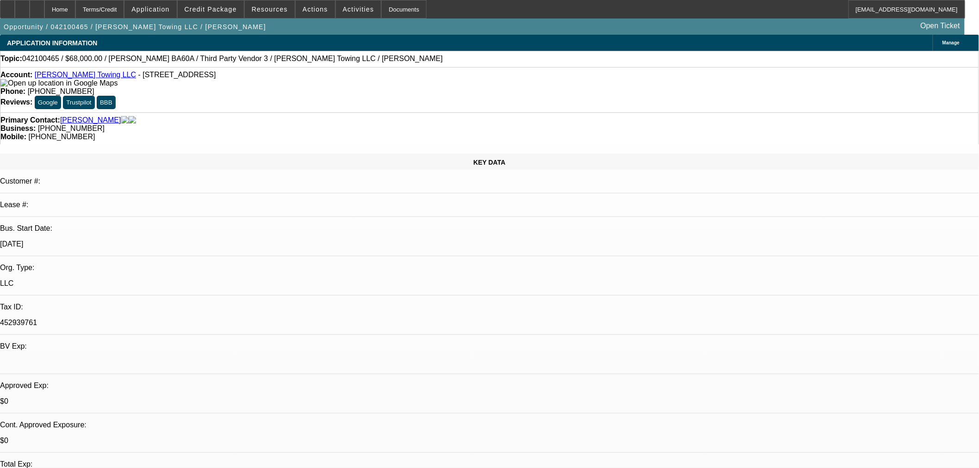
select select "0"
select select "6"
select select "0"
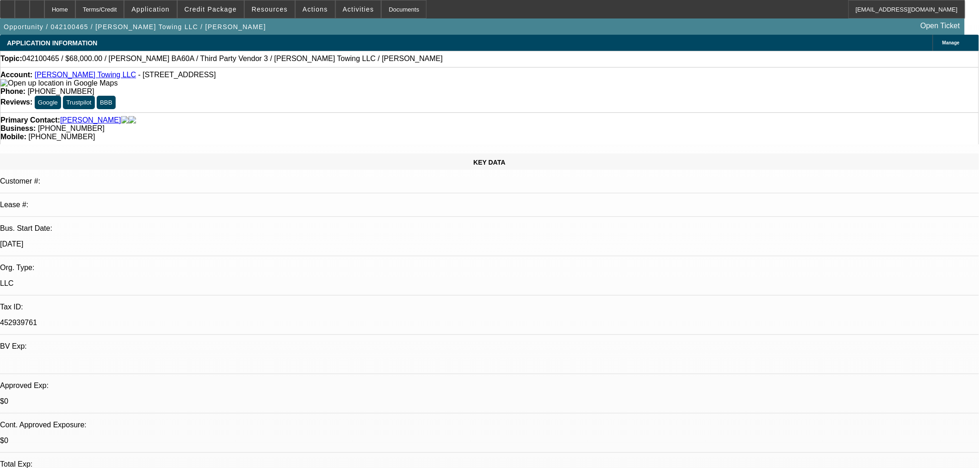
select select "0"
select select "6"
select select "0"
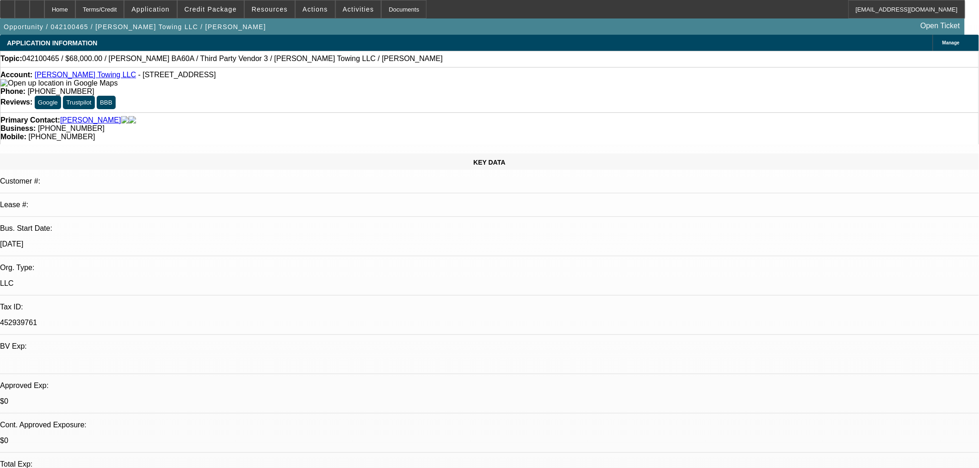
select select "0"
select select "6"
select select "0"
select select "2"
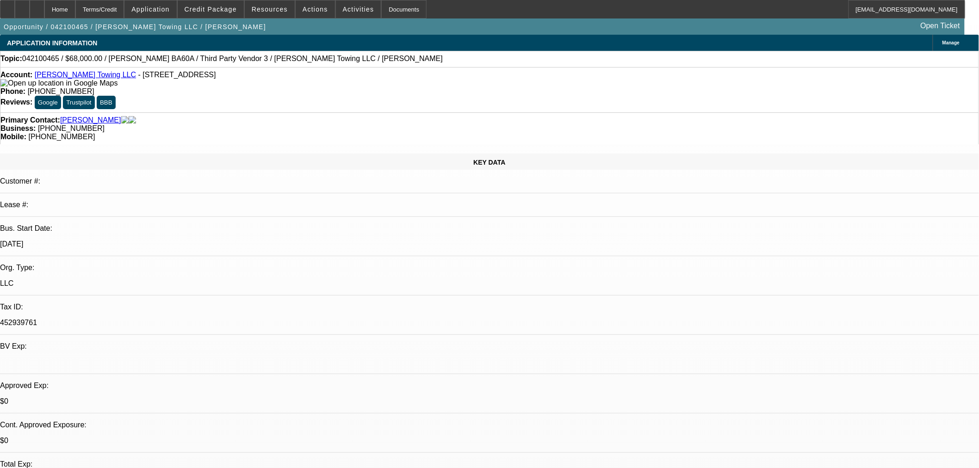
select select "0"
select select "6"
select select "0"
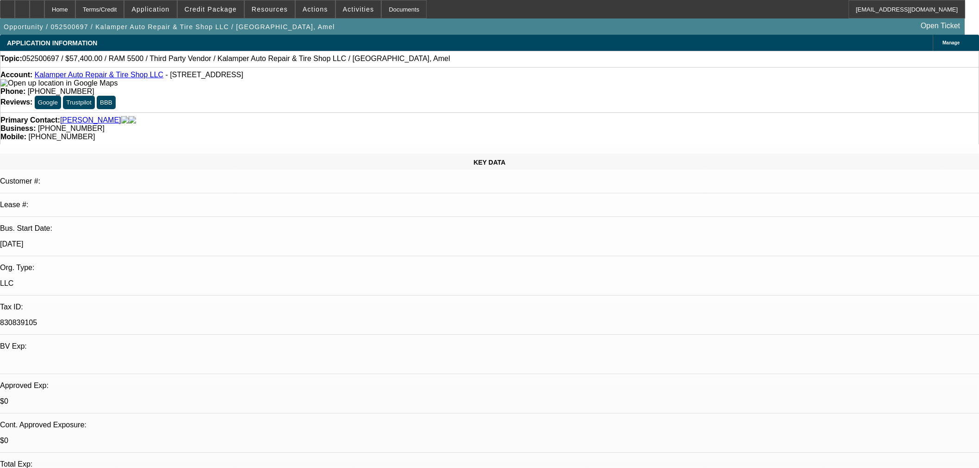
select select "6"
select select "0"
select select "3"
select select "0"
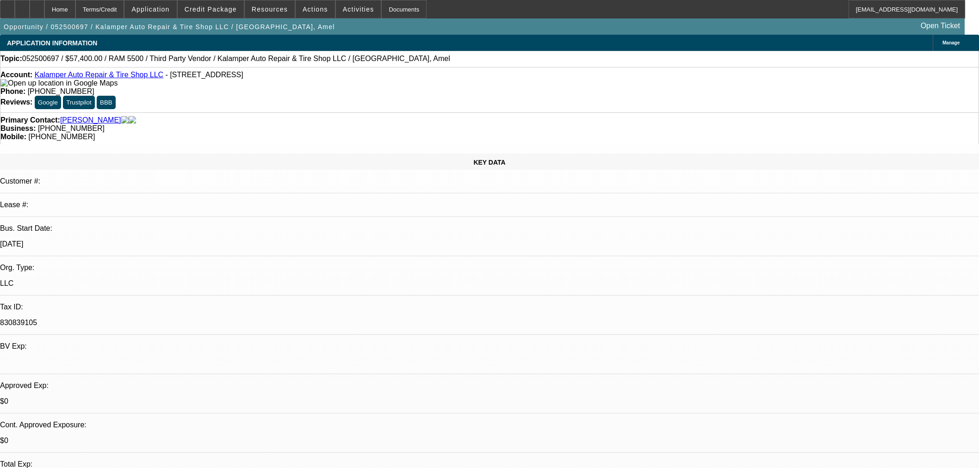
select select "6"
select select "0"
select select "3"
select select "0"
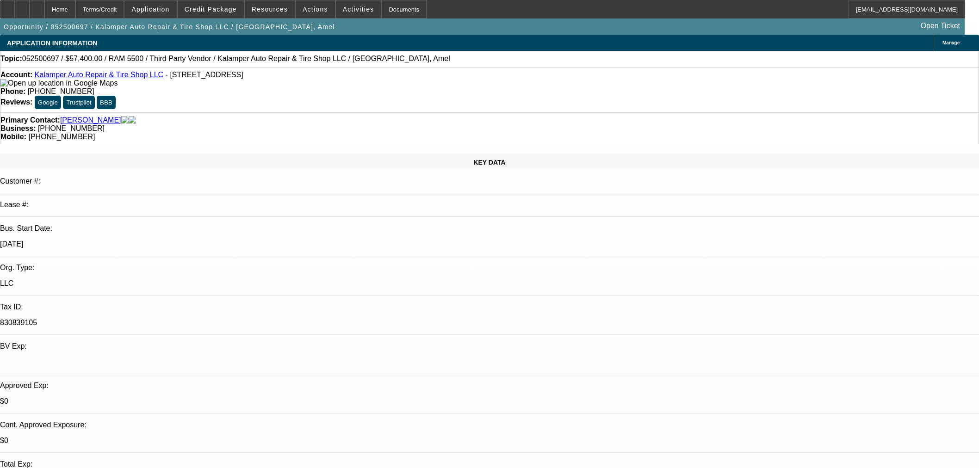
select select "6"
select select "0"
select select "2"
select select "0"
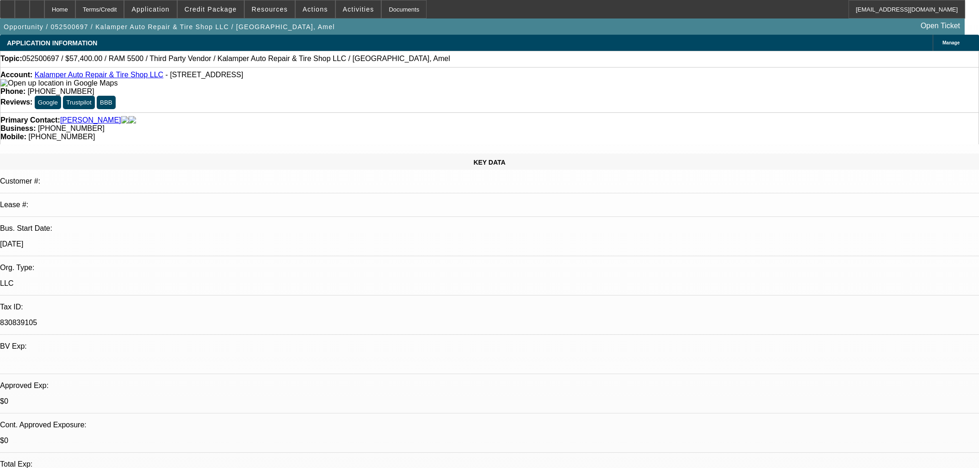
select select "6"
